Goal: Transaction & Acquisition: Purchase product/service

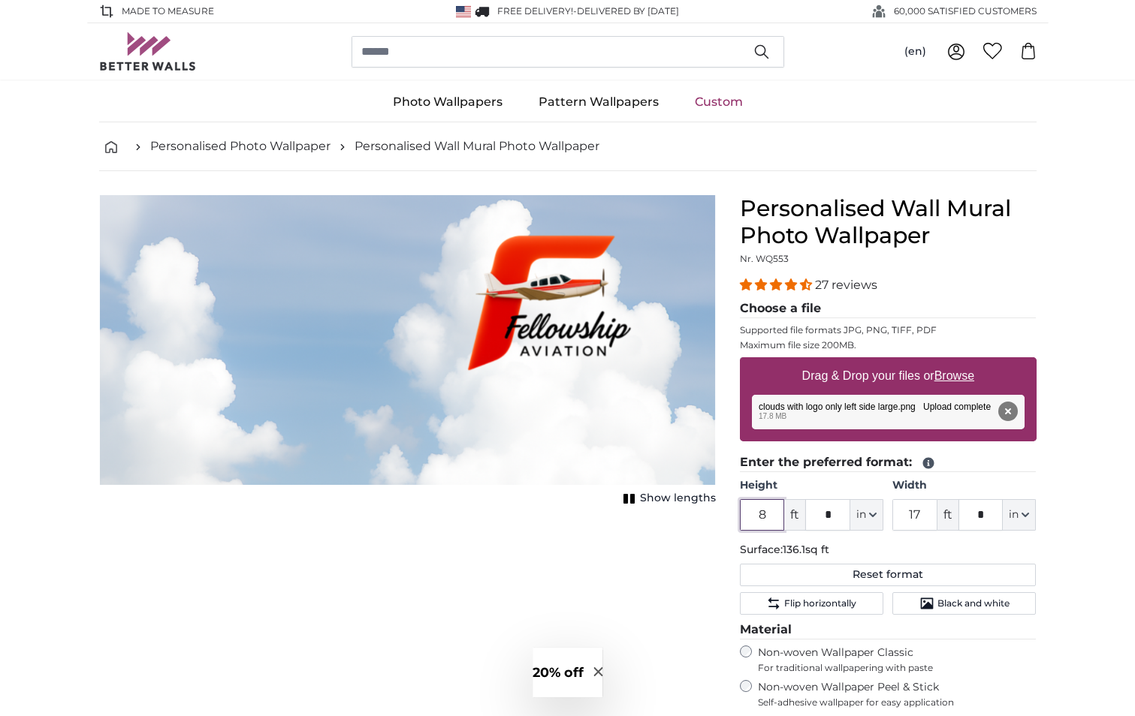
drag, startPoint x: 773, startPoint y: 515, endPoint x: 742, endPoint y: 516, distance: 30.8
click at [742, 516] on input "8" at bounding box center [762, 515] width 45 height 32
drag, startPoint x: 925, startPoint y: 513, endPoint x: 889, endPoint y: 513, distance: 35.3
click at [889, 513] on div "Height 8 ft * in Centimeter (cm) Inches (inch) Feet (ft. in.) Width 17 ft * in …" at bounding box center [888, 504] width 297 height 53
type input "4"
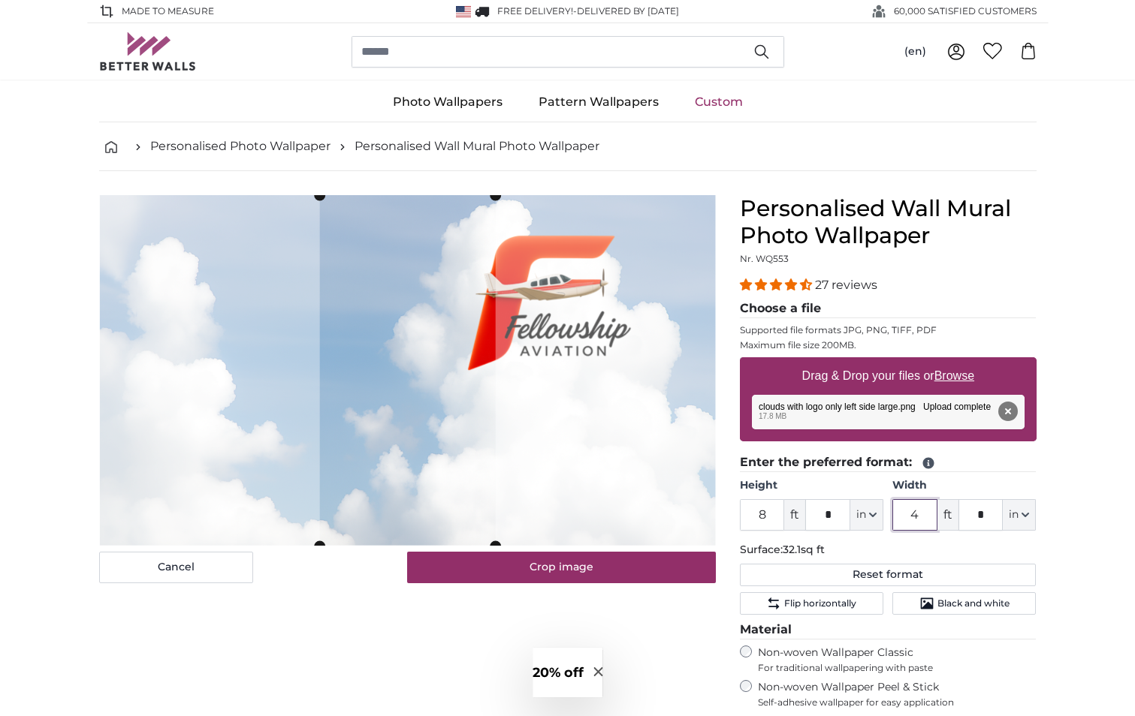
click at [548, 430] on img at bounding box center [407, 370] width 616 height 351
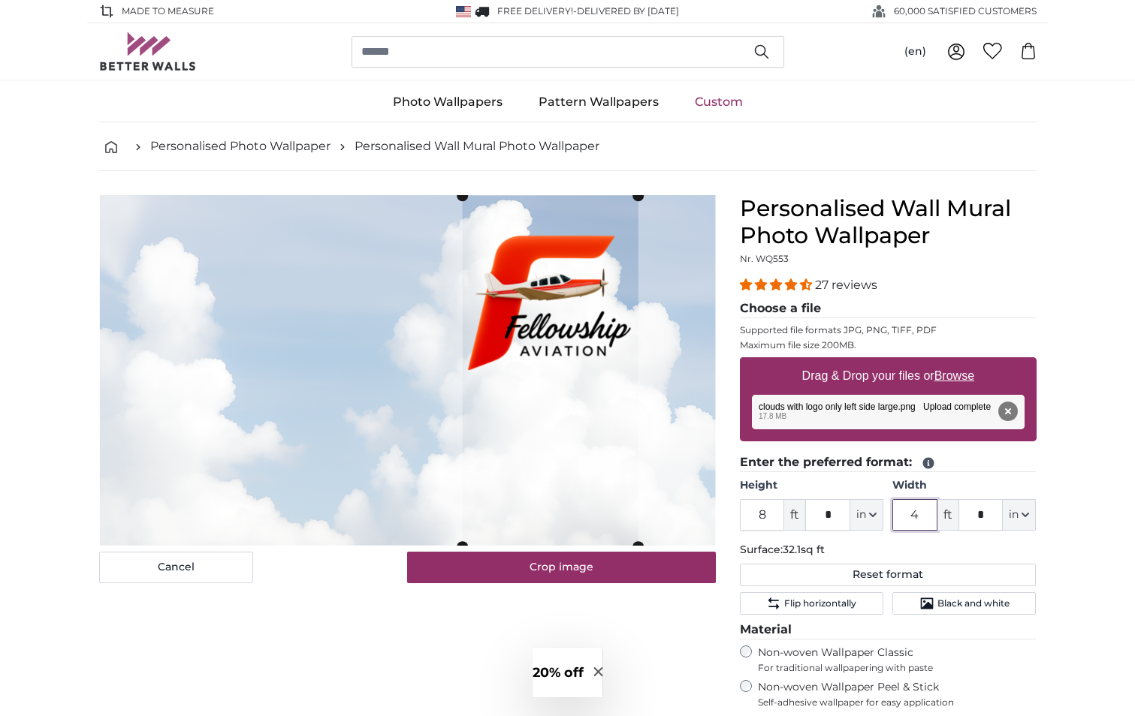
click at [570, 357] on cropper-handle at bounding box center [550, 371] width 176 height 351
type input "4"
click at [956, 373] on u "Browse" at bounding box center [954, 376] width 40 height 13
click at [956, 362] on input "Drag & Drop your files or Browse" at bounding box center [888, 359] width 297 height 5
type input "**********"
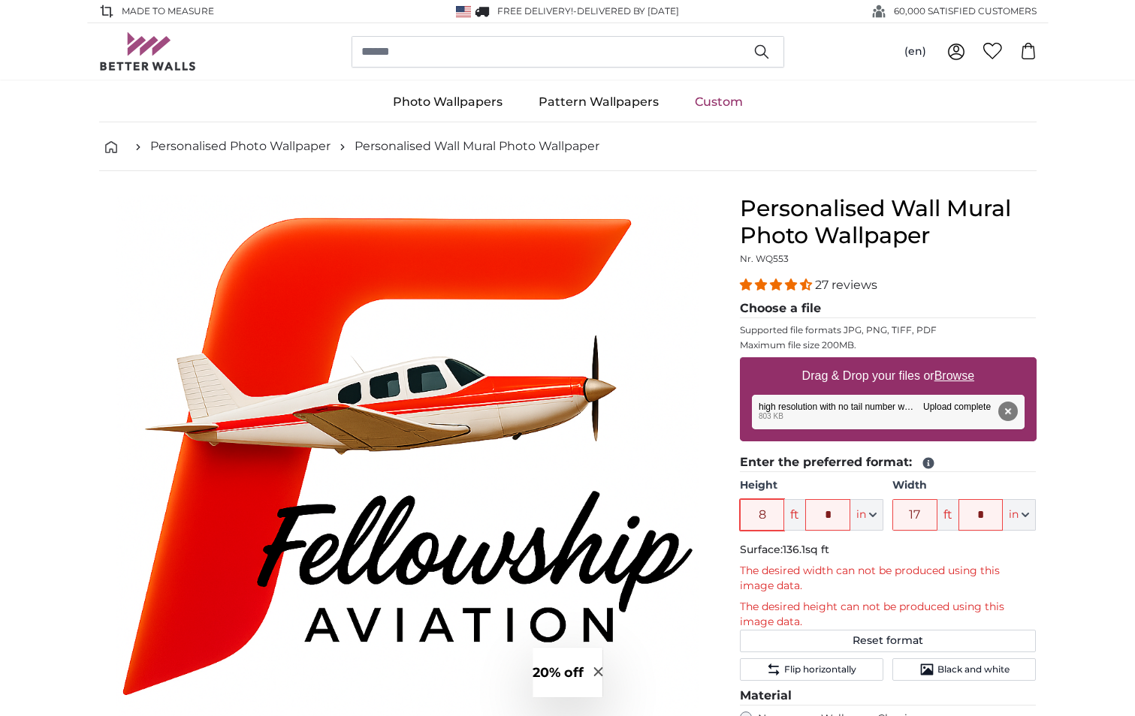
drag, startPoint x: 767, startPoint y: 515, endPoint x: 746, endPoint y: 514, distance: 21.0
click at [746, 514] on input "8" at bounding box center [762, 515] width 45 height 32
drag, startPoint x: 927, startPoint y: 514, endPoint x: 885, endPoint y: 514, distance: 42.1
click at [885, 514] on div "Height 8 ft * in Centimeter (cm) Inches (inch) Feet (ft. in.) Width 17 ft * in …" at bounding box center [888, 504] width 297 height 53
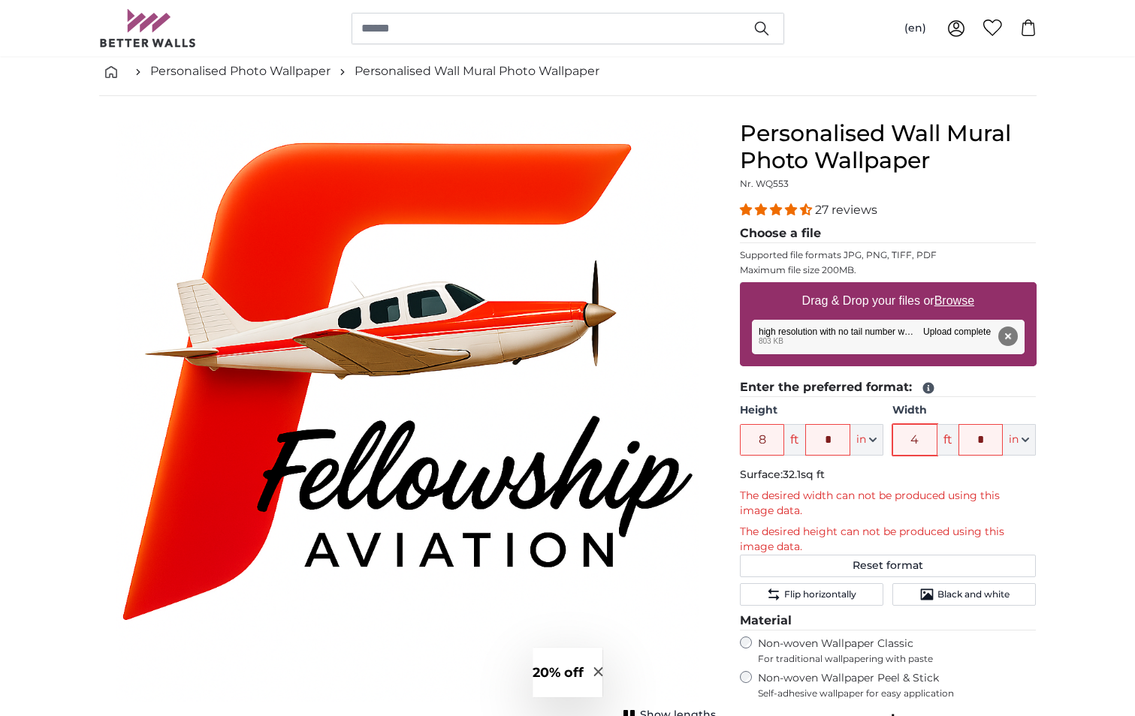
type input "4"
click at [956, 294] on u "Browse" at bounding box center [954, 300] width 40 height 13
click at [956, 287] on input "Drag & Drop your files or Browse" at bounding box center [888, 284] width 297 height 5
type input "**********"
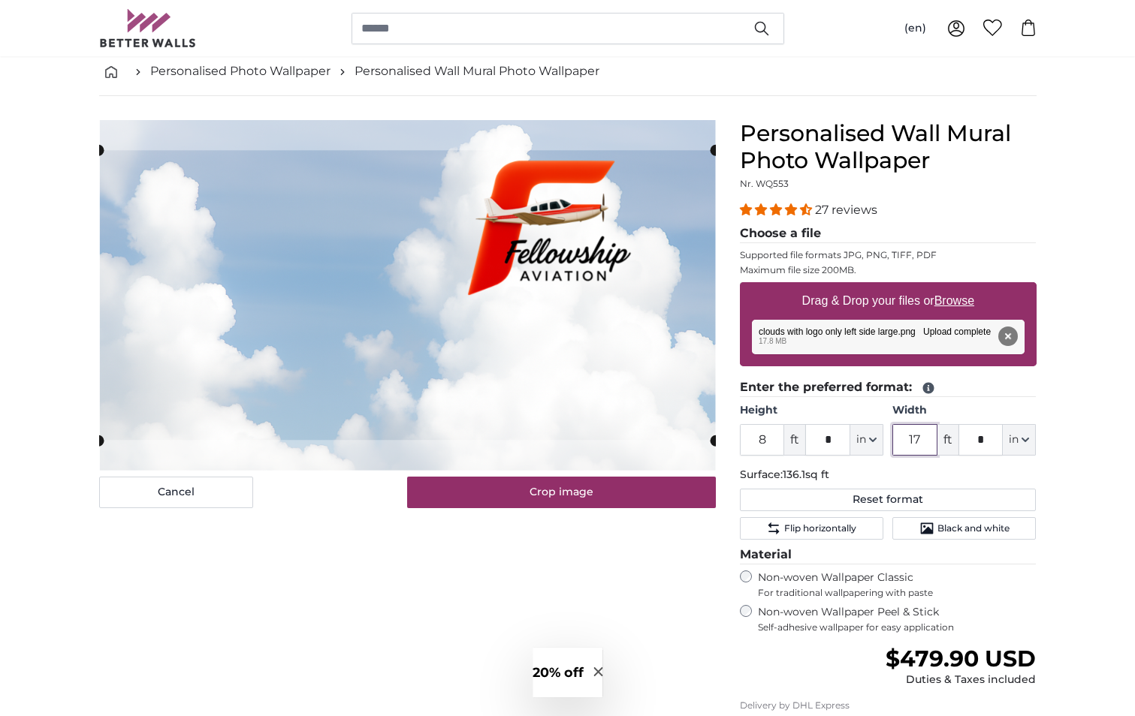
drag, startPoint x: 922, startPoint y: 439, endPoint x: 901, endPoint y: 440, distance: 21.8
click at [901, 440] on input "17" at bounding box center [914, 440] width 45 height 32
type input "4"
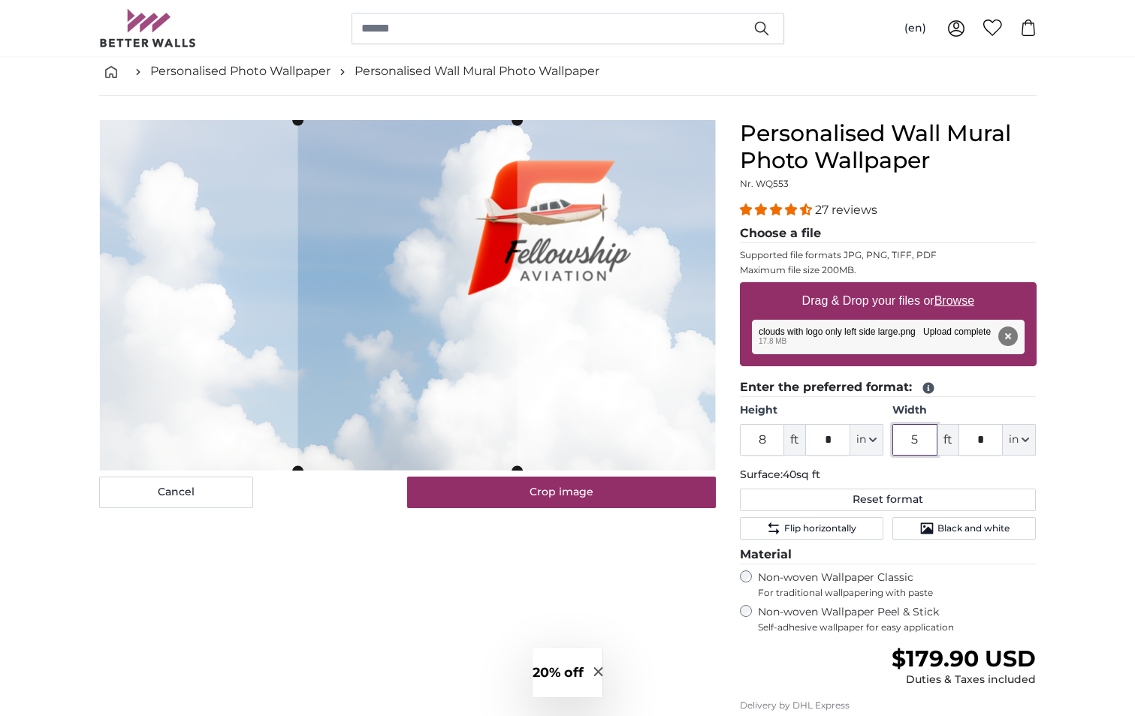
click at [576, 311] on img at bounding box center [407, 295] width 616 height 351
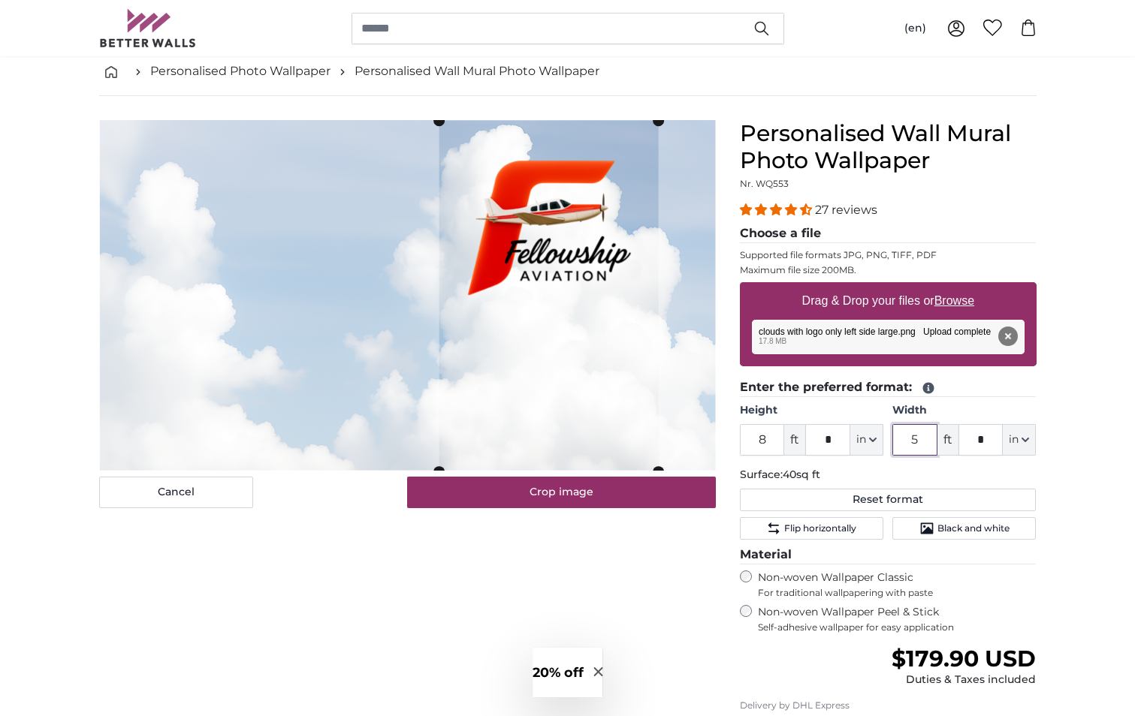
click at [582, 215] on cropper-handle at bounding box center [548, 296] width 219 height 351
type input "5"
click at [625, 599] on div "Cancel Crop image Show lengths" at bounding box center [407, 505] width 641 height 771
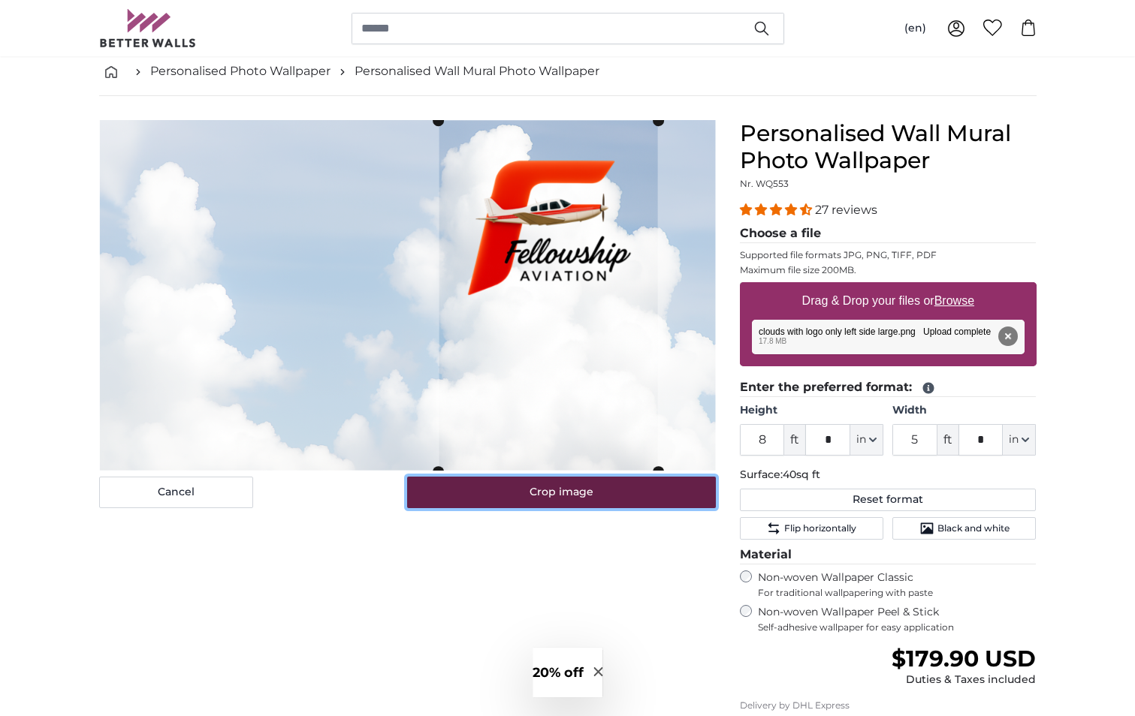
click at [583, 496] on button "Crop image" at bounding box center [561, 493] width 309 height 32
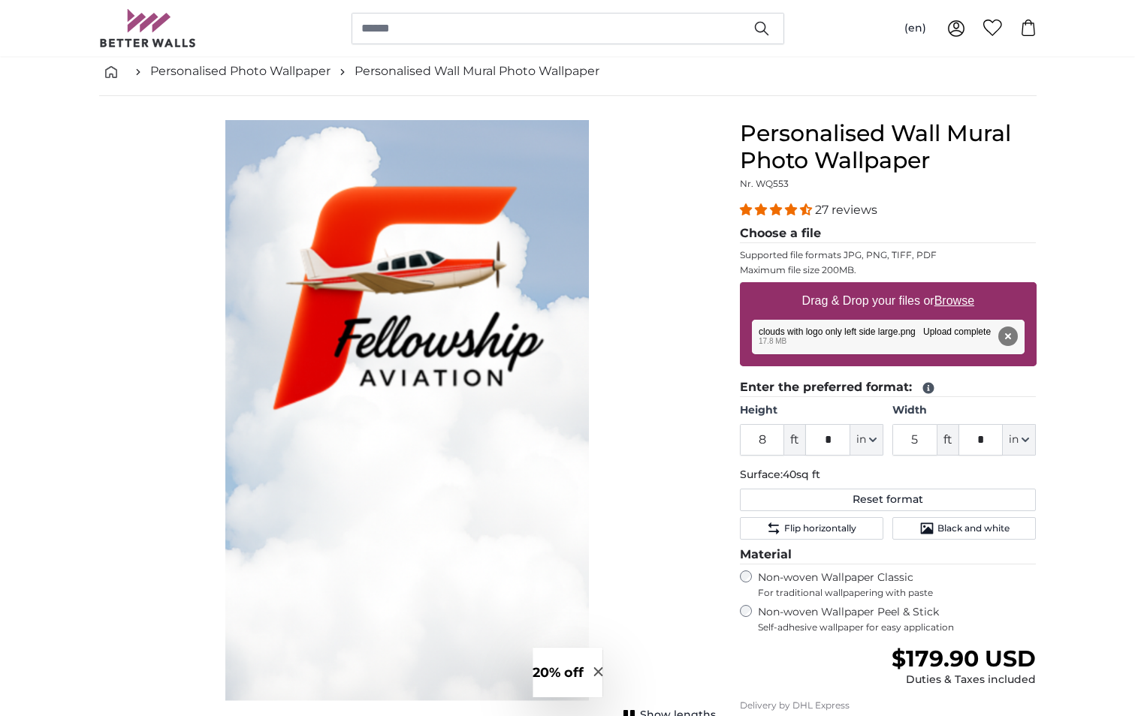
click at [392, 274] on img "1 of 1" at bounding box center [407, 411] width 364 height 582
